Goal: Find contact information: Find contact information

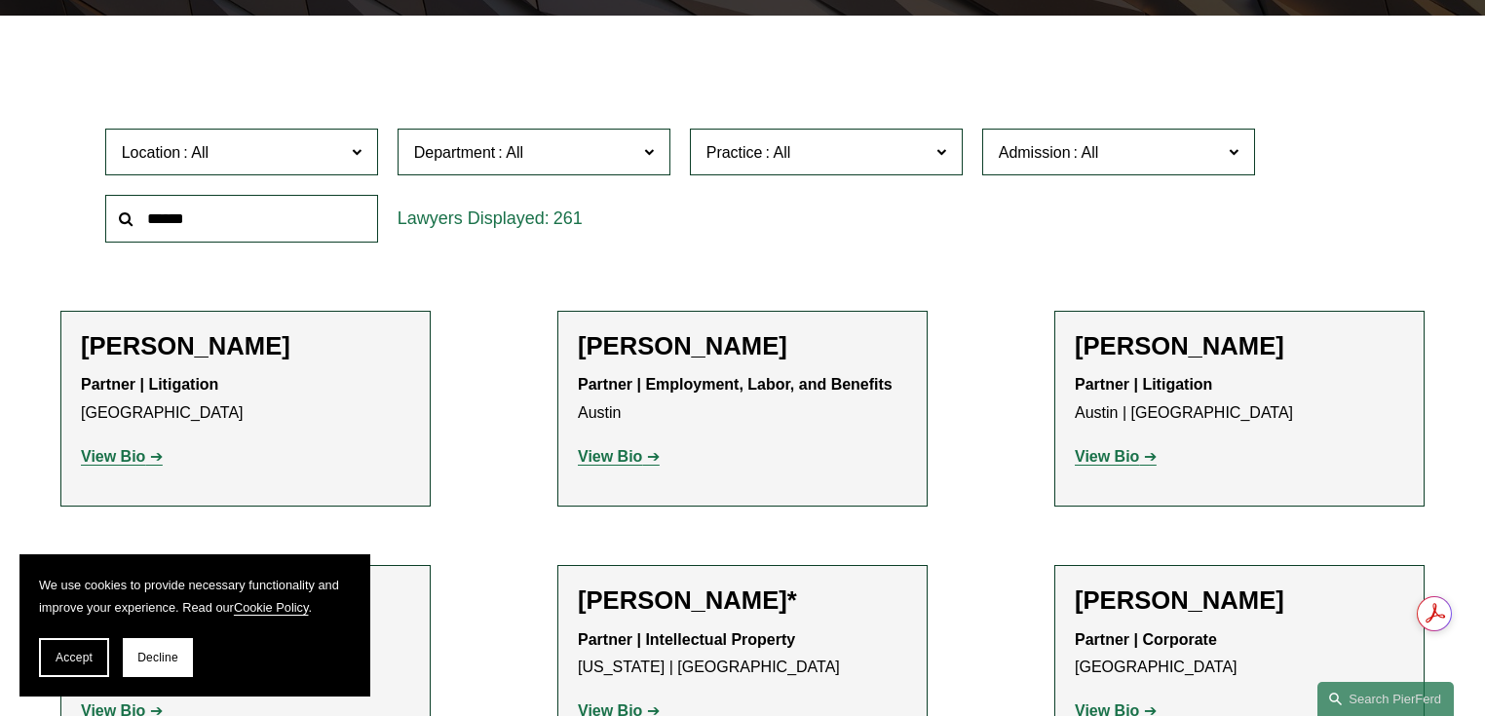
scroll to position [546, 0]
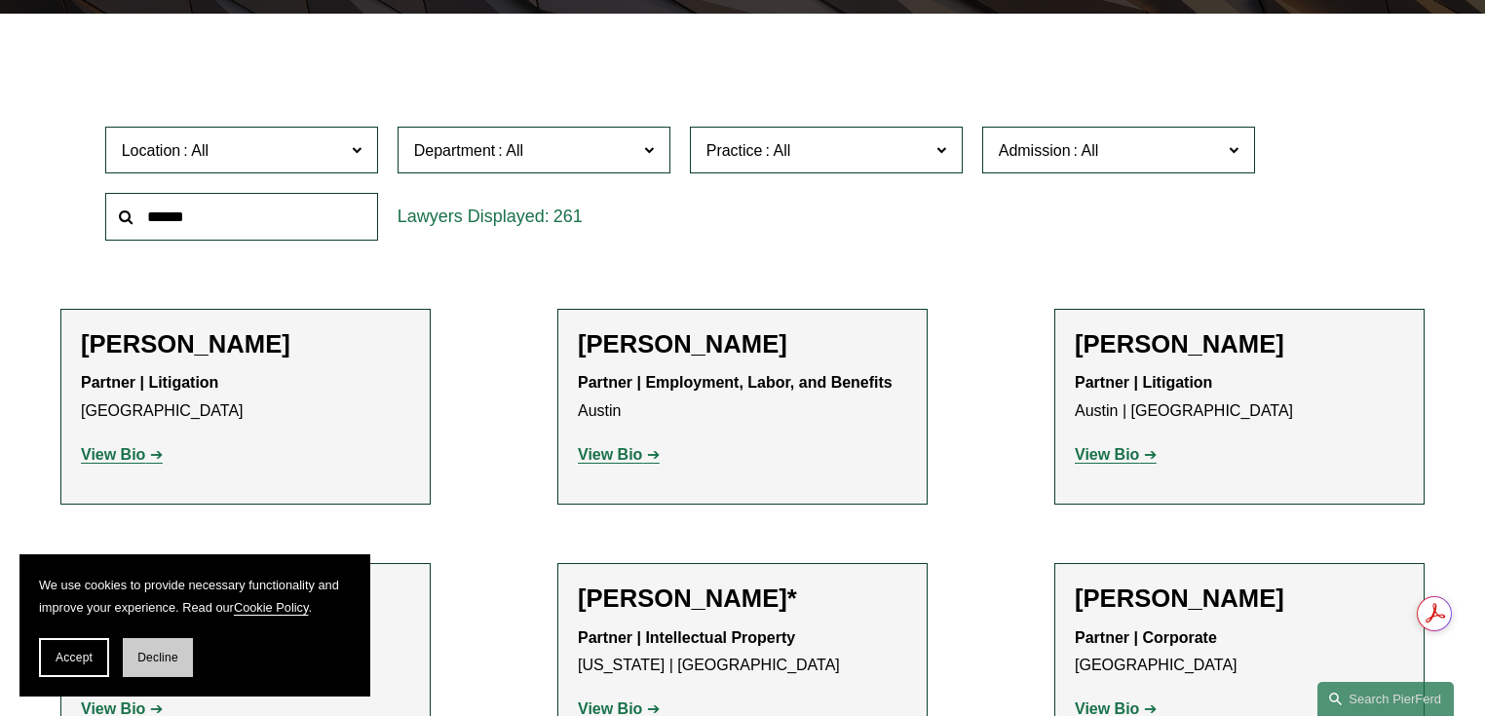
click at [154, 654] on span "Decline" at bounding box center [157, 658] width 41 height 14
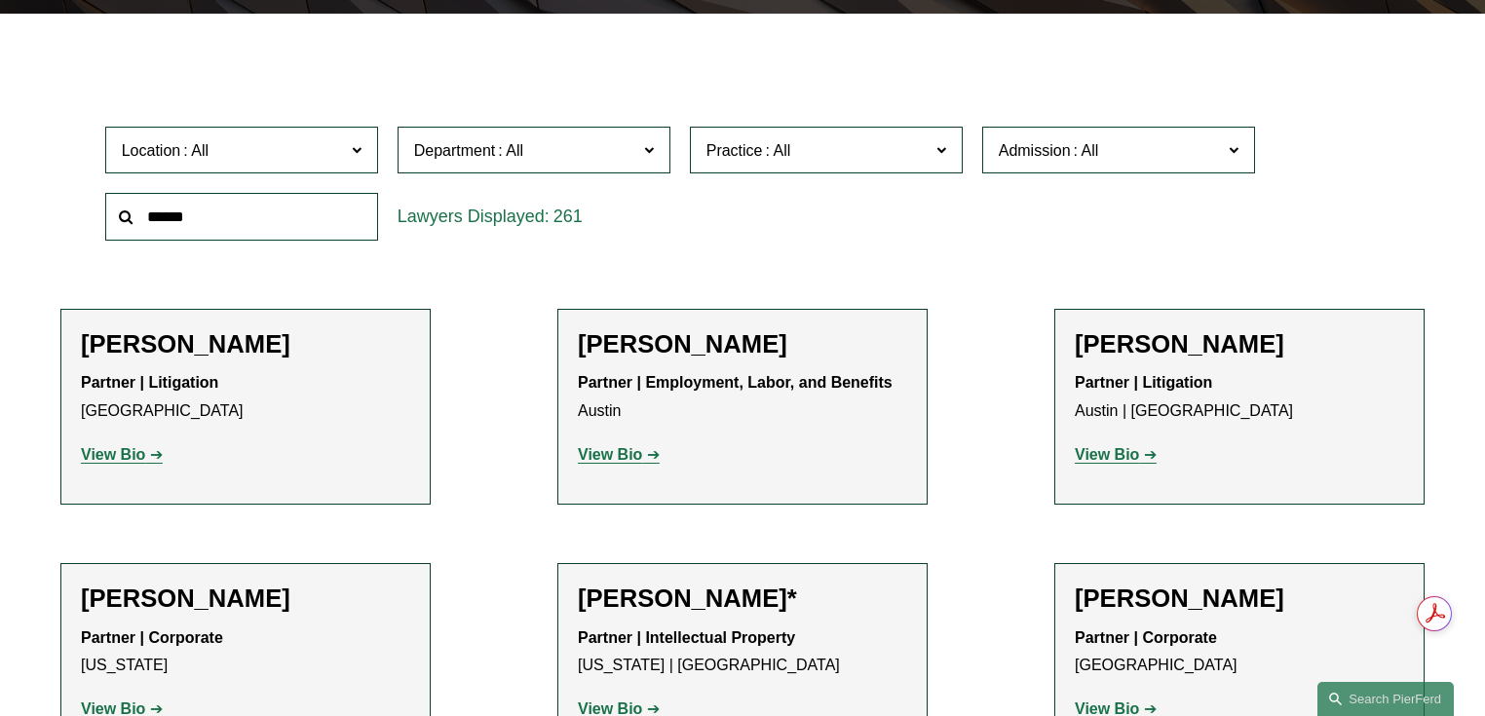
click at [348, 148] on label "Location" at bounding box center [241, 151] width 273 height 48
click at [0, 0] on link "[GEOGRAPHIC_DATA]" at bounding box center [0, 0] width 0 height 0
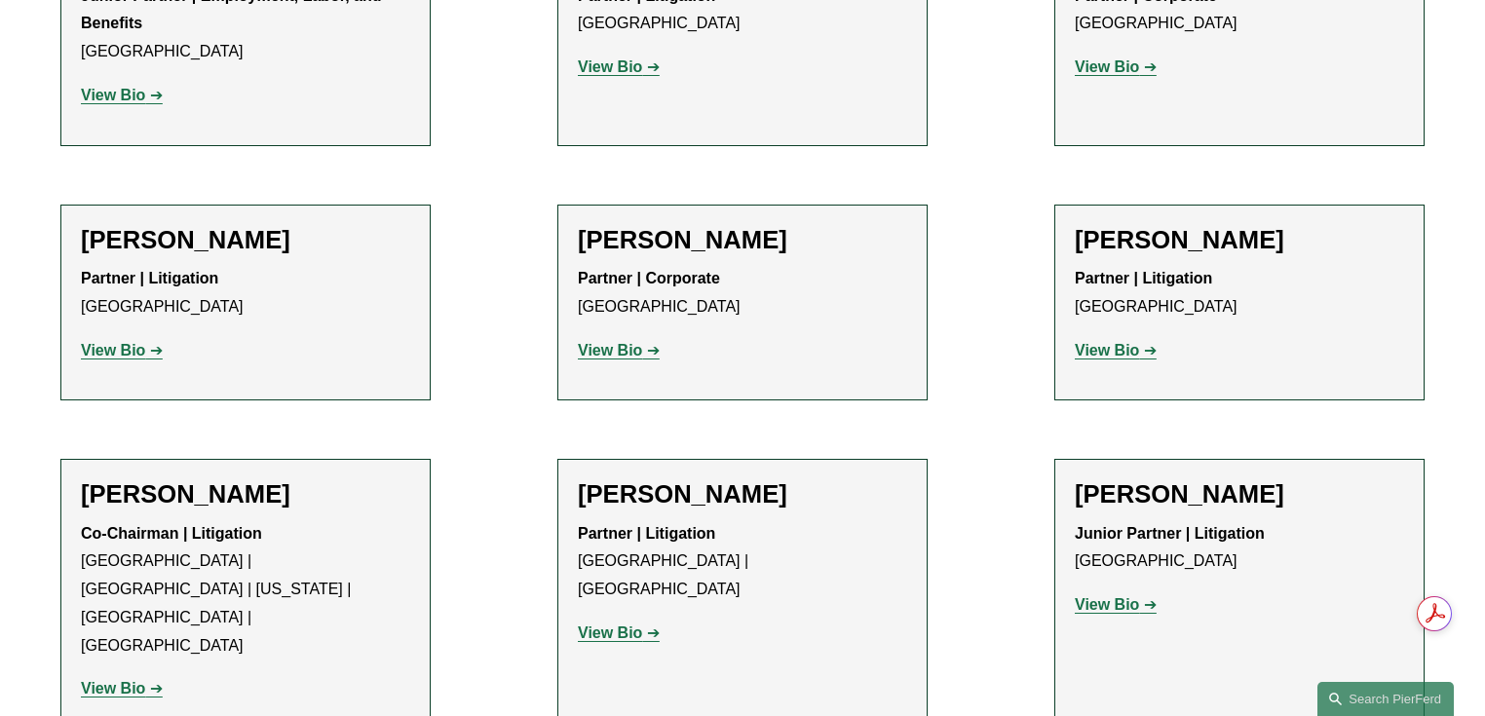
scroll to position [1296, 0]
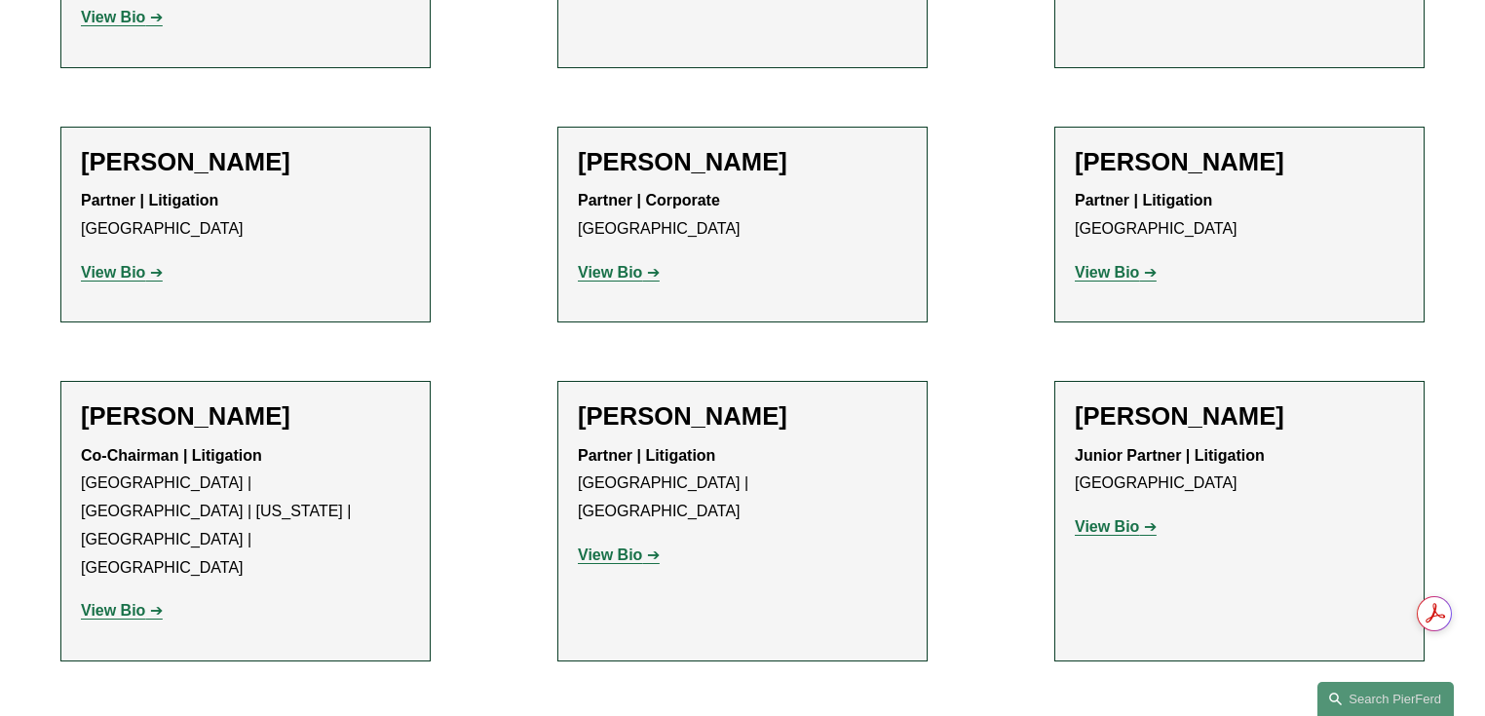
click at [612, 547] on strong "View Bio" at bounding box center [610, 555] width 64 height 17
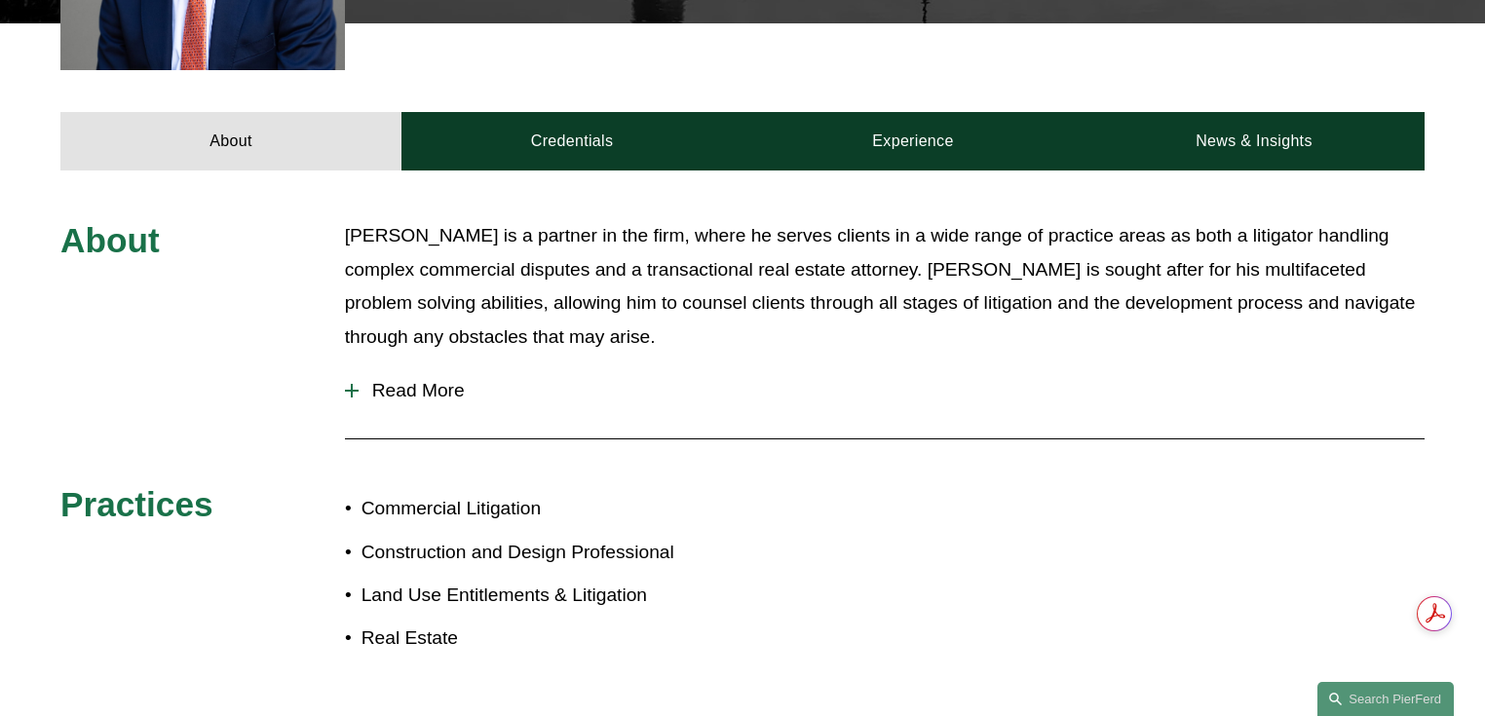
scroll to position [857, 0]
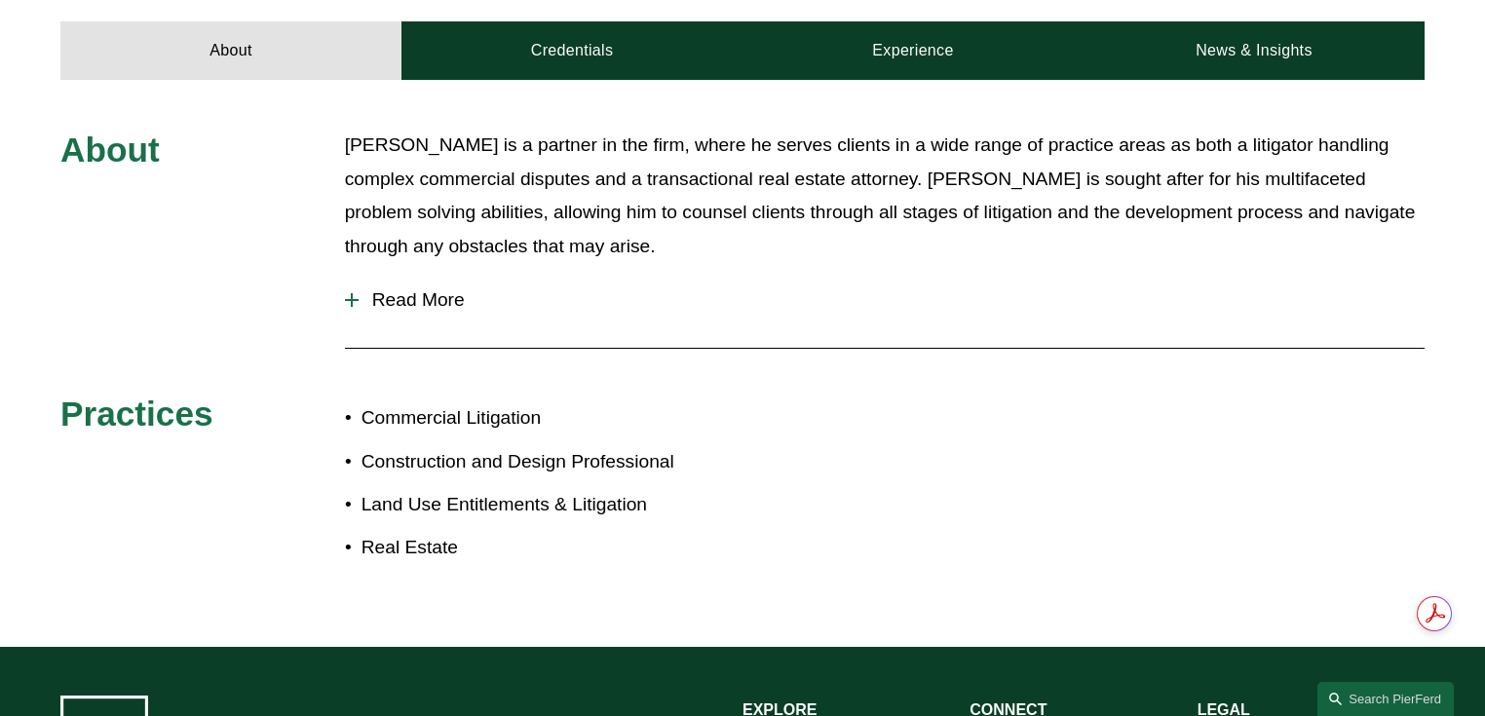
click at [354, 299] on div at bounding box center [352, 300] width 14 height 2
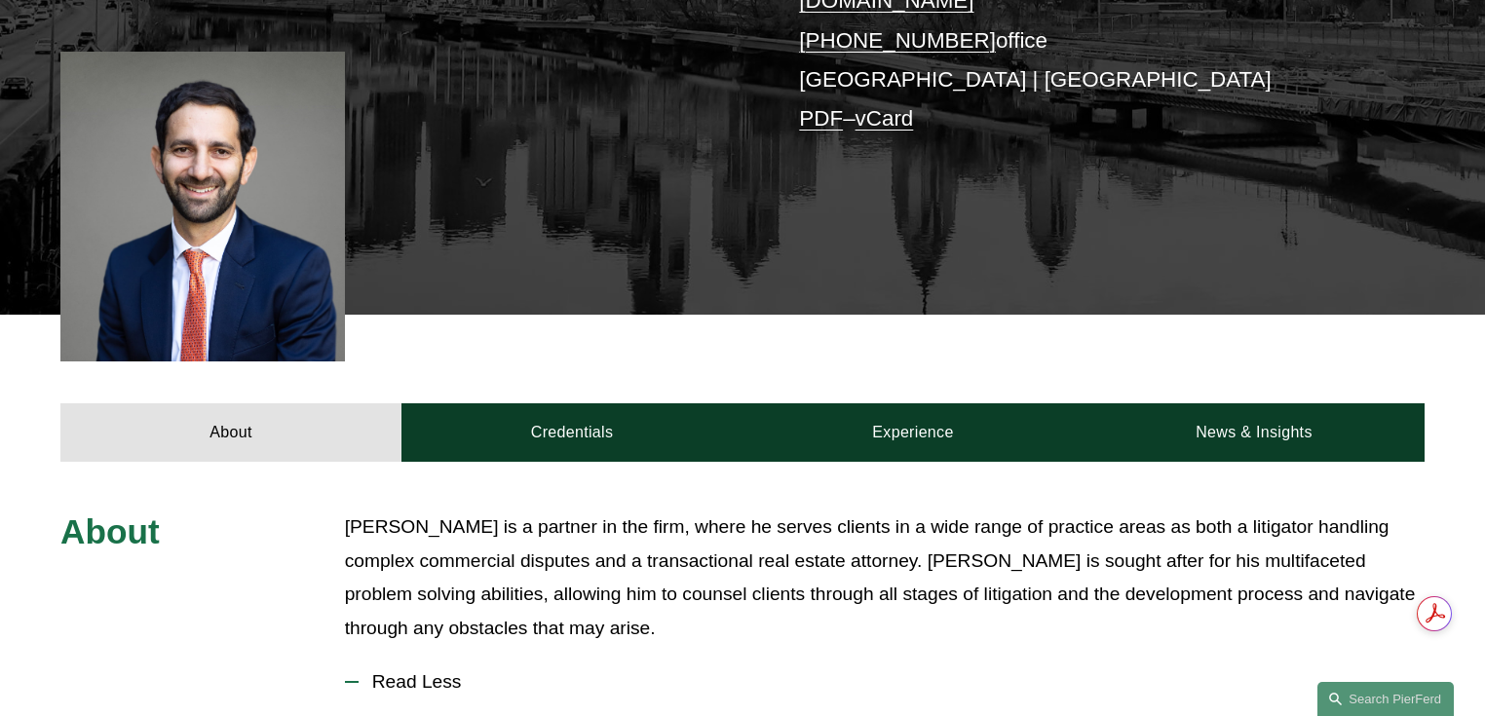
scroll to position [468, 0]
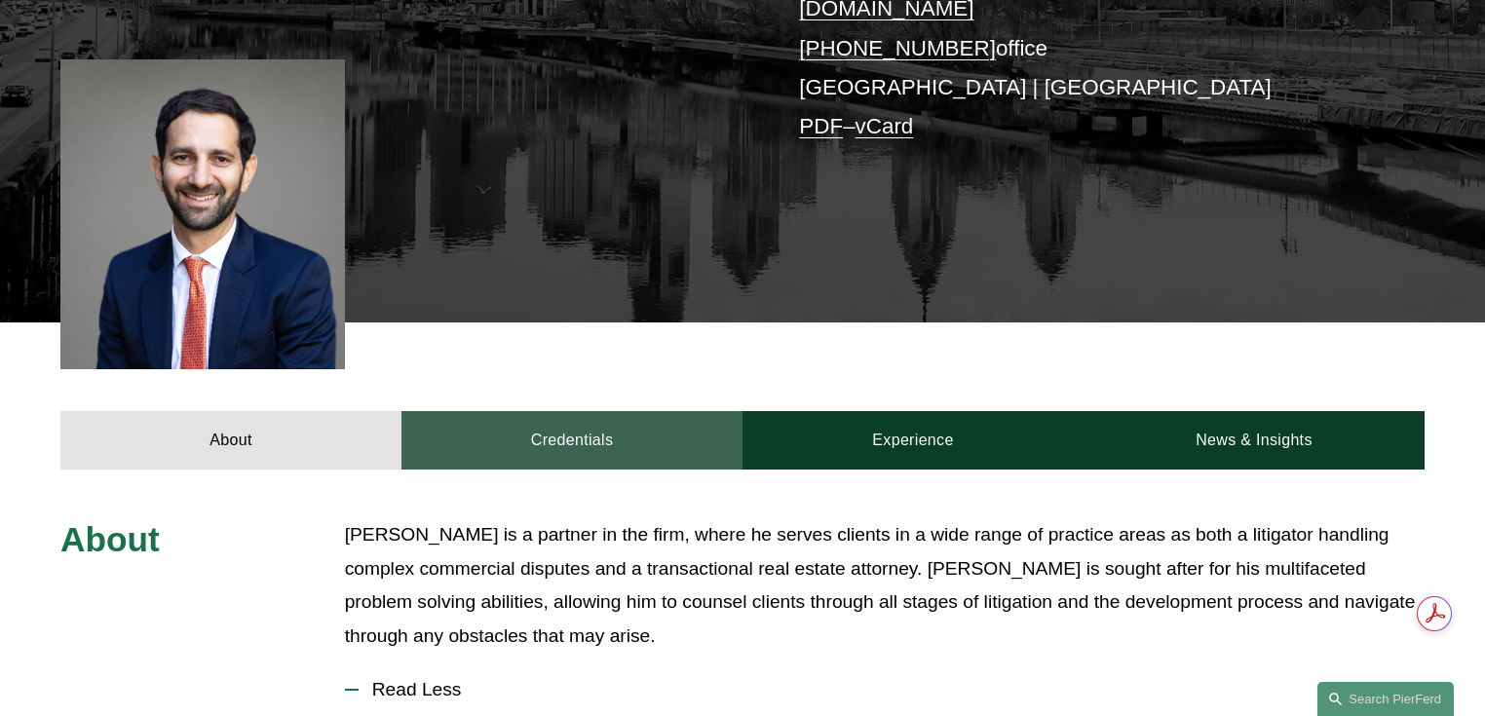
click at [536, 411] on link "Credentials" at bounding box center [571, 440] width 341 height 58
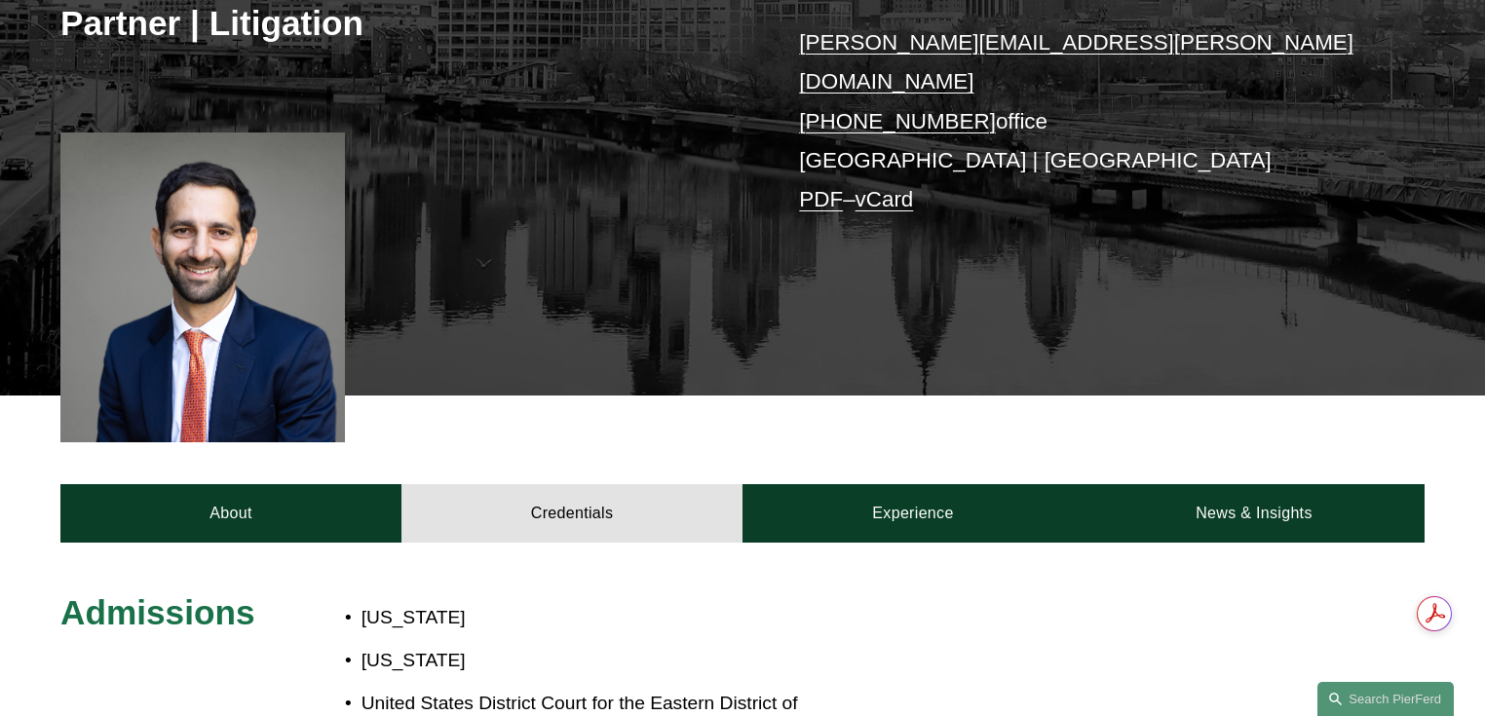
scroll to position [390, 0]
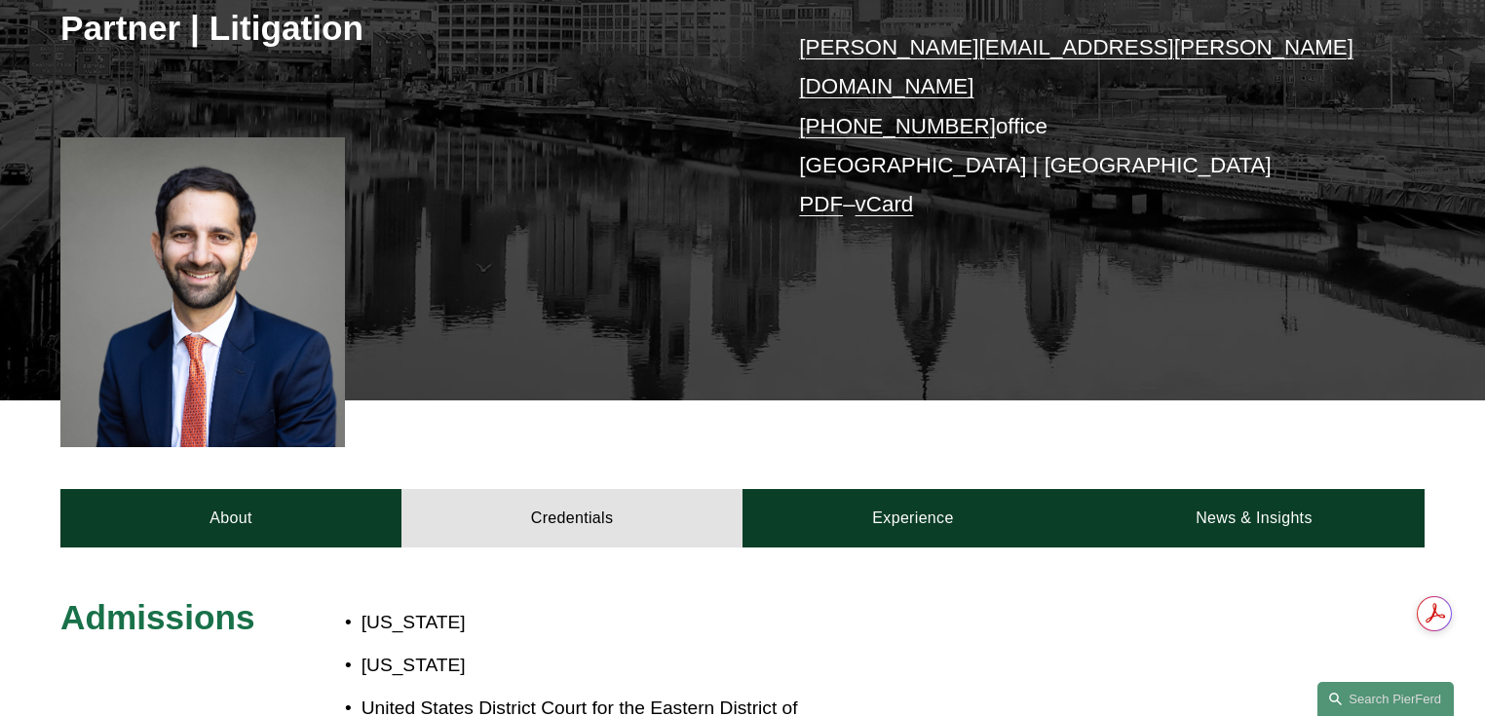
click at [201, 226] on div at bounding box center [202, 292] width 284 height 310
